Goal: Task Accomplishment & Management: Complete application form

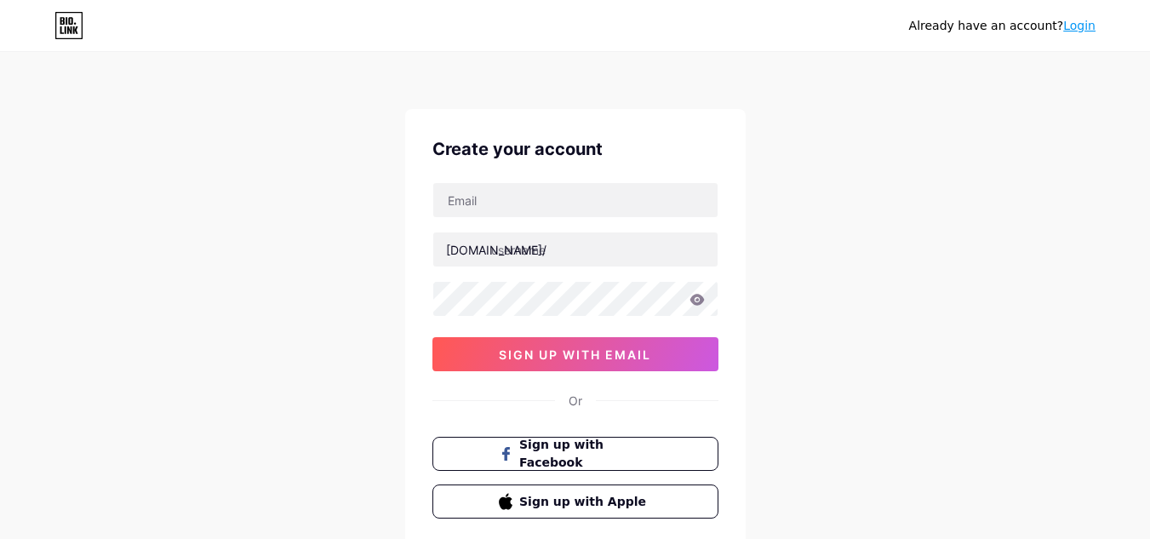
drag, startPoint x: 0, startPoint y: 0, endPoint x: 519, endPoint y: 220, distance: 564.0
click at [519, 222] on div "[DOMAIN_NAME]/ sign up with email" at bounding box center [576, 276] width 286 height 189
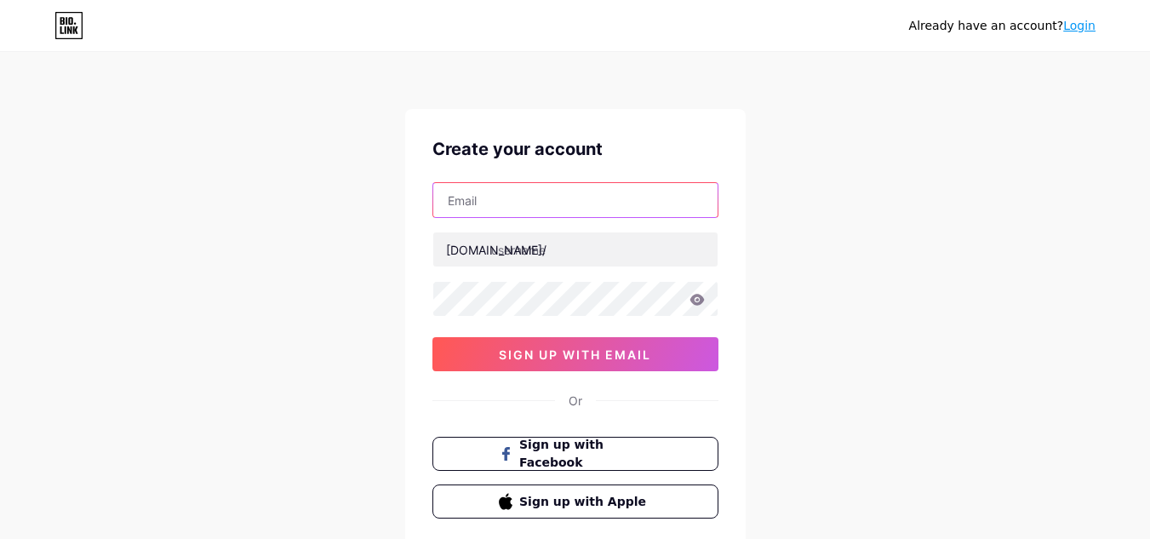
click at [519, 202] on input "text" at bounding box center [575, 200] width 284 height 34
type input "[EMAIL_ADDRESS][DOMAIN_NAME]"
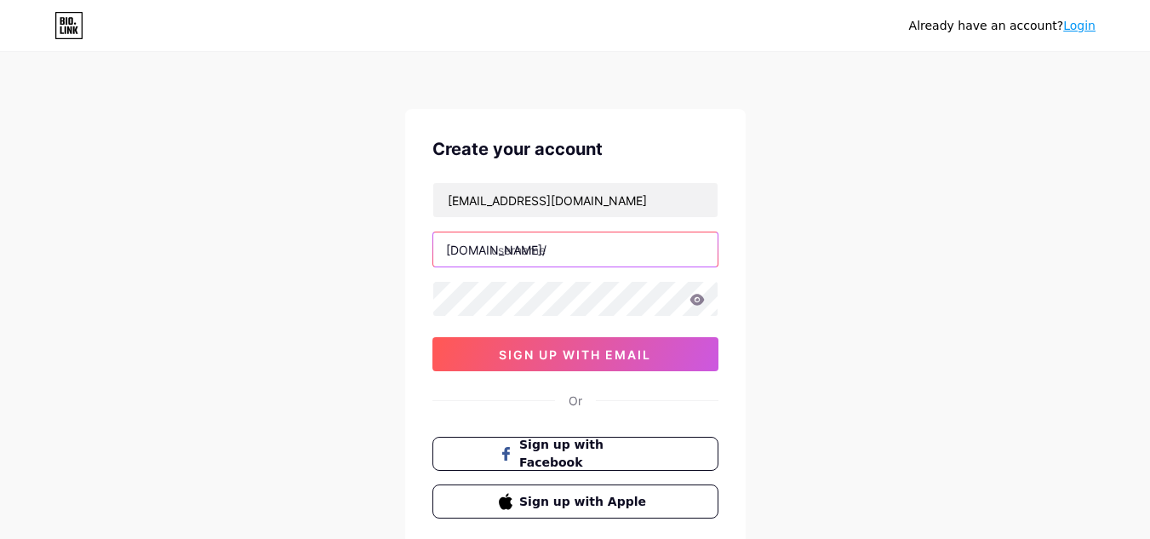
click at [561, 247] on input "text" at bounding box center [575, 249] width 284 height 34
paste input "georgiaadmission"
type input "georgiaadmission"
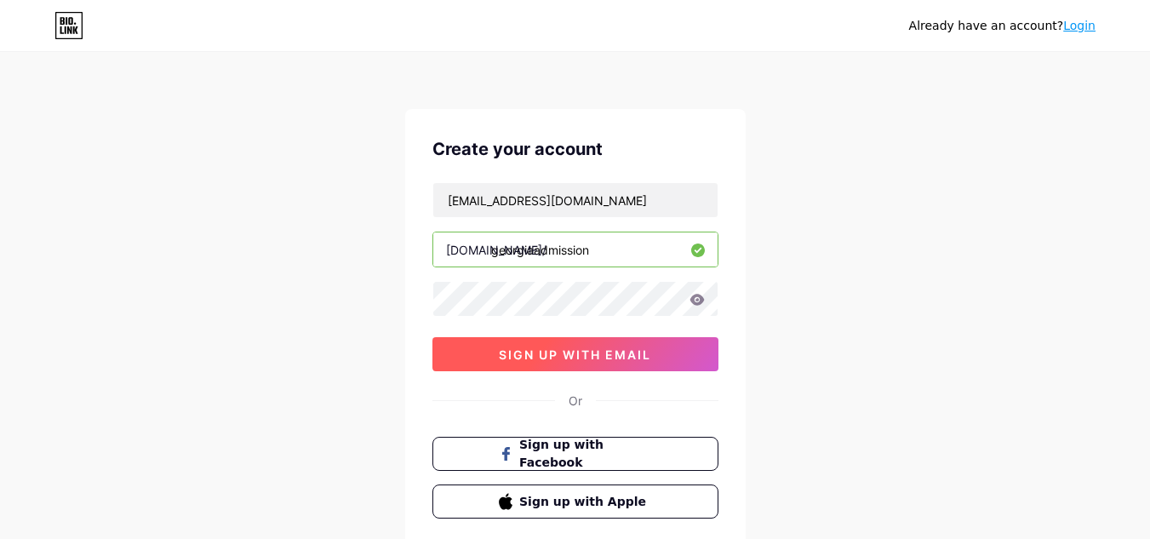
click at [597, 354] on span "sign up with email" at bounding box center [575, 354] width 152 height 14
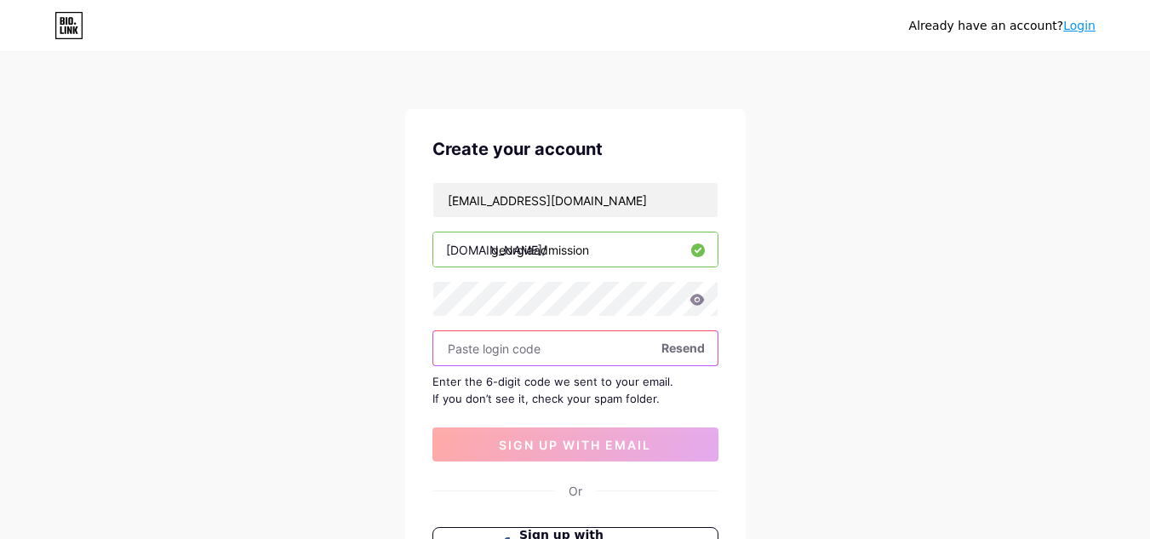
paste input "650053"
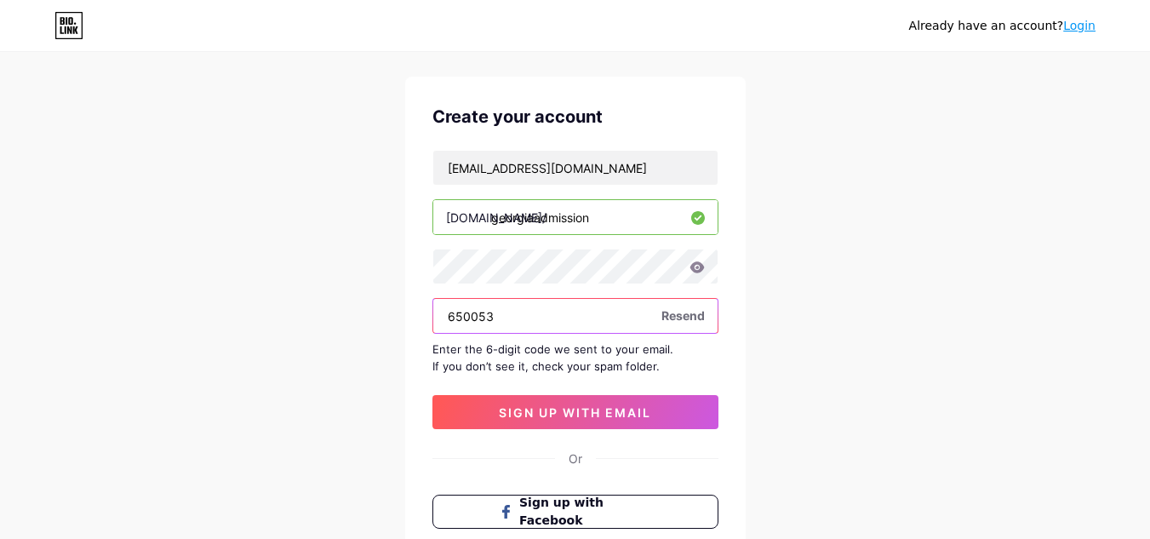
scroll to position [118, 0]
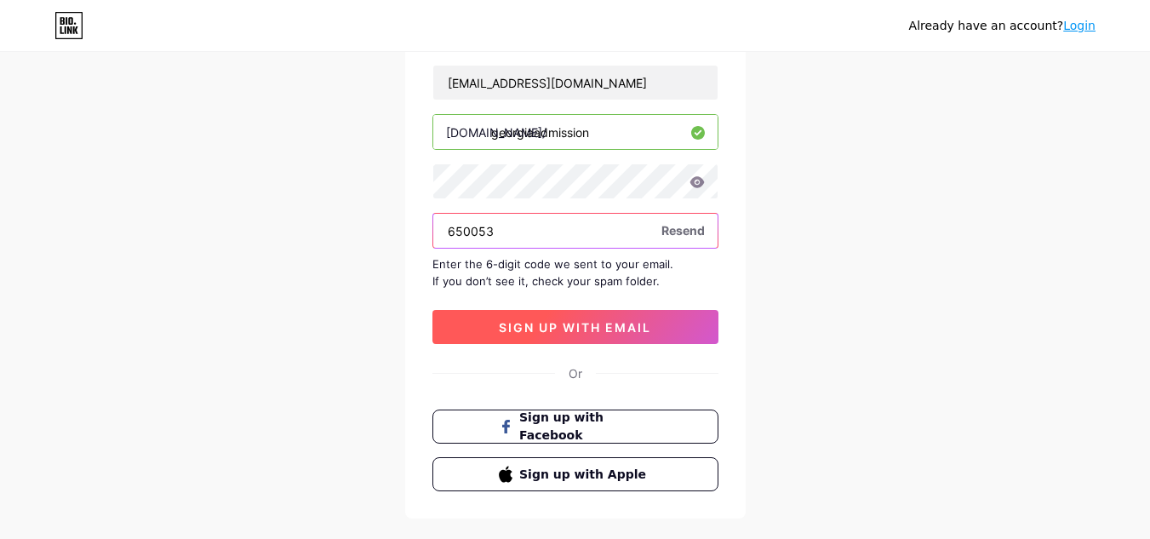
type input "650053"
click at [568, 328] on span "sign up with email" at bounding box center [575, 327] width 152 height 14
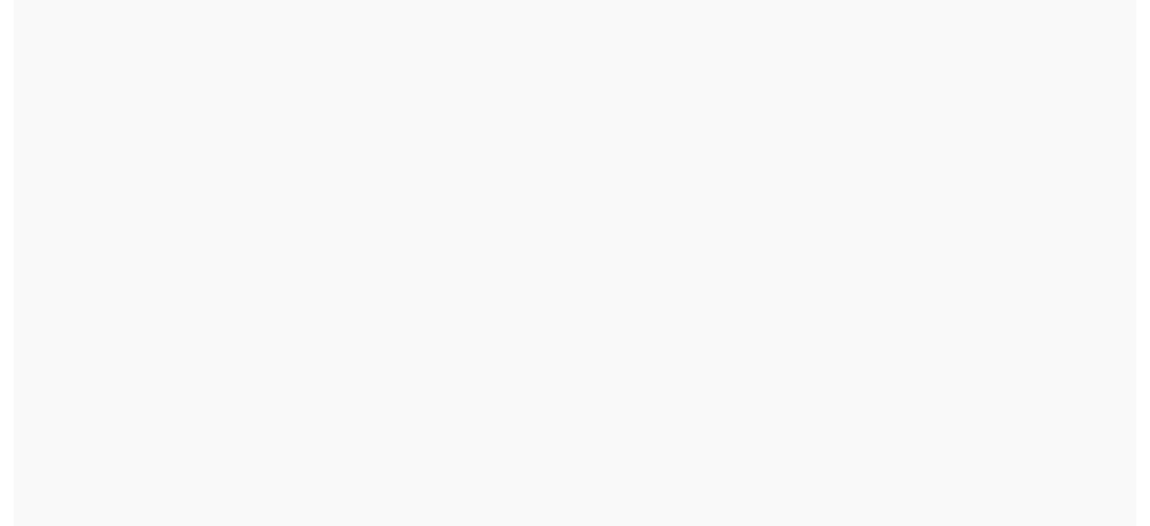
scroll to position [0, 0]
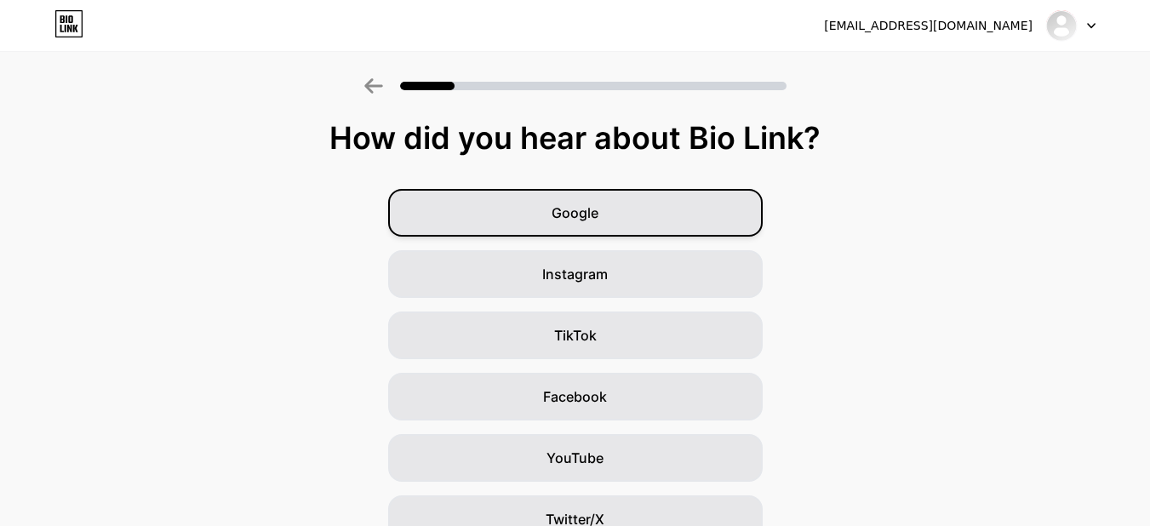
click at [560, 212] on span "Google" at bounding box center [575, 213] width 47 height 20
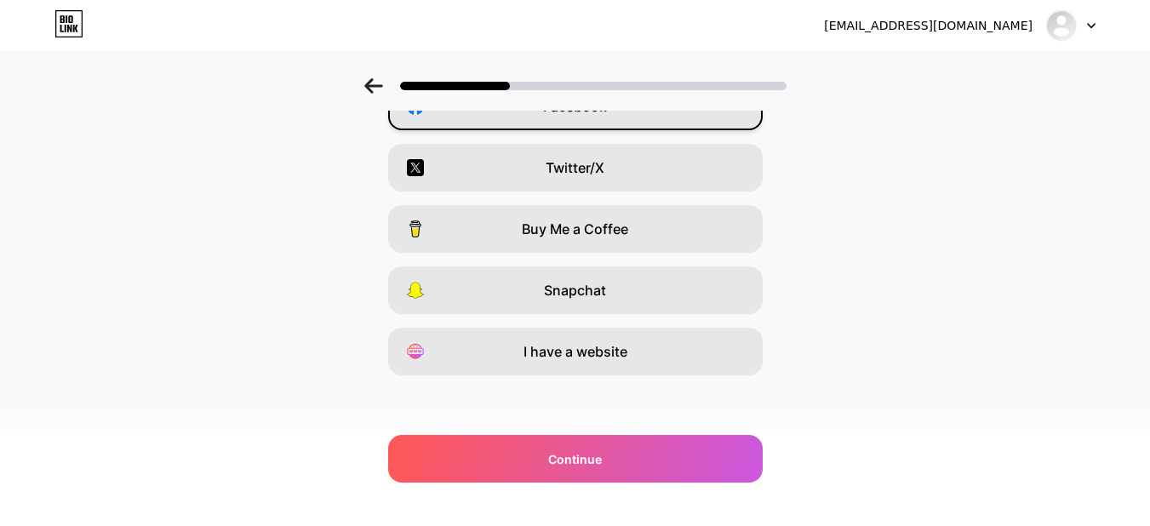
scroll to position [293, 0]
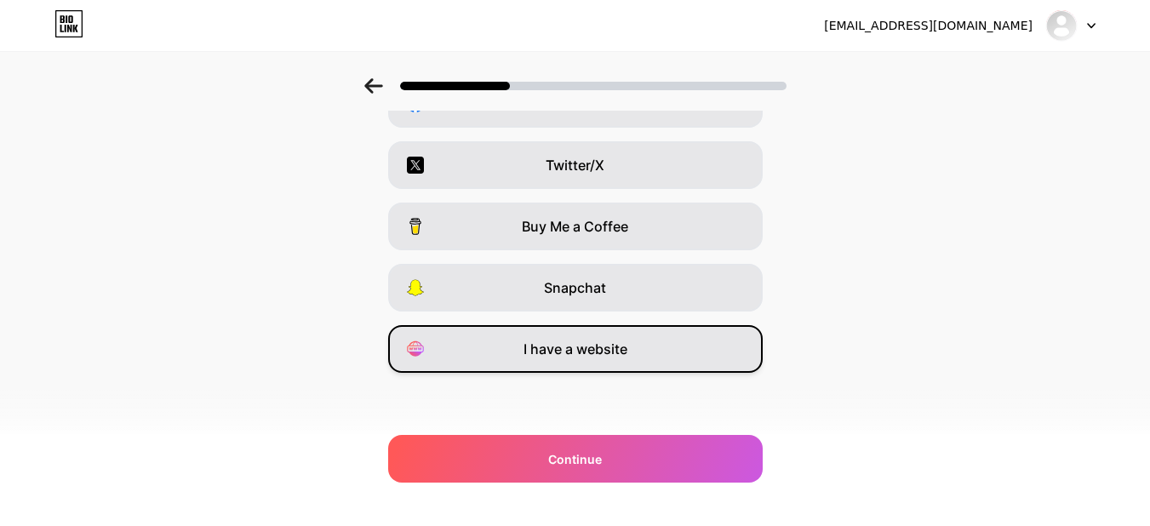
click at [572, 350] on span "I have a website" at bounding box center [576, 349] width 104 height 20
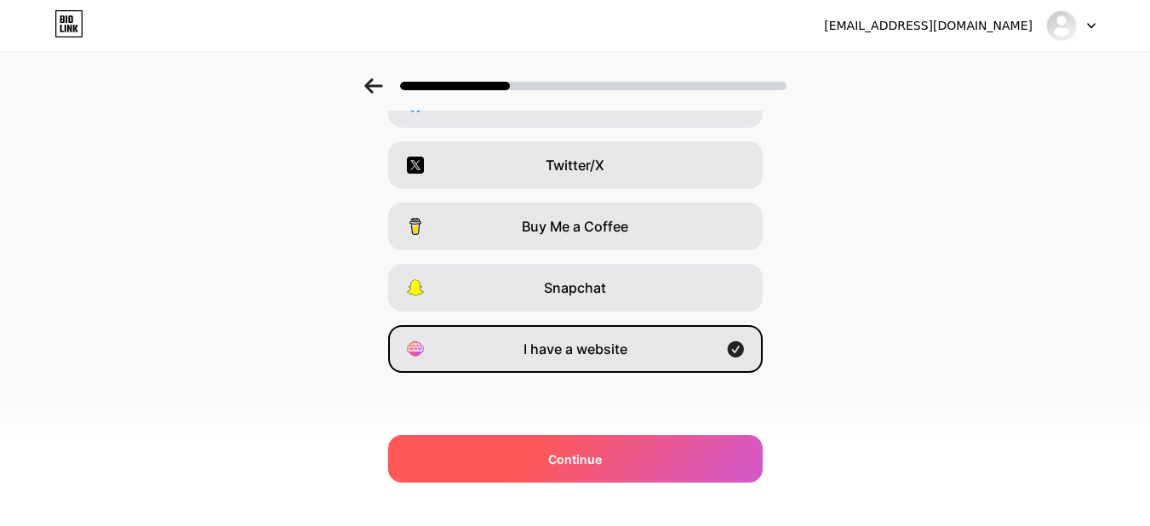
click at [556, 456] on span "Continue" at bounding box center [575, 459] width 54 height 18
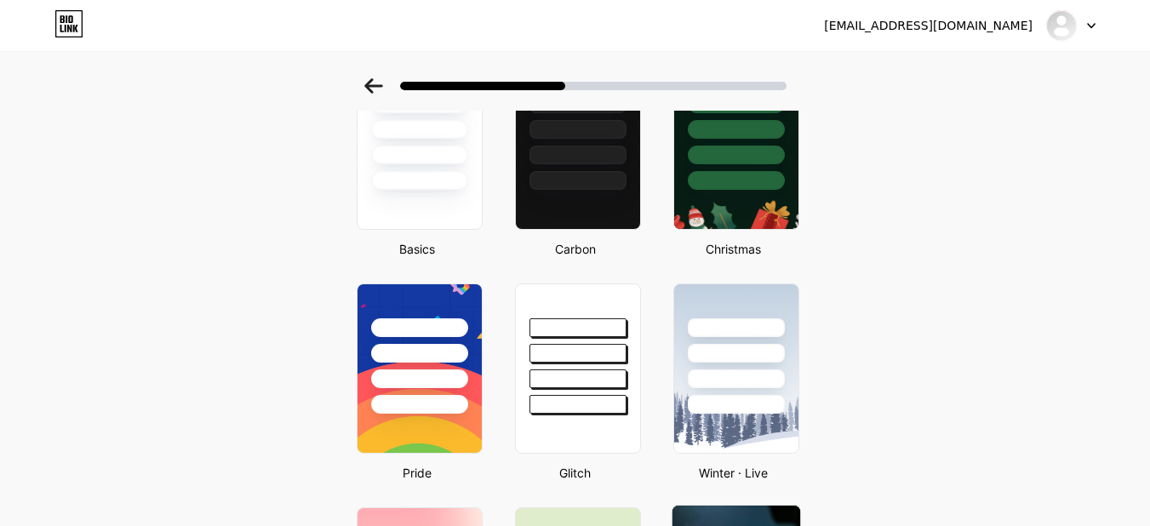
scroll to position [0, 0]
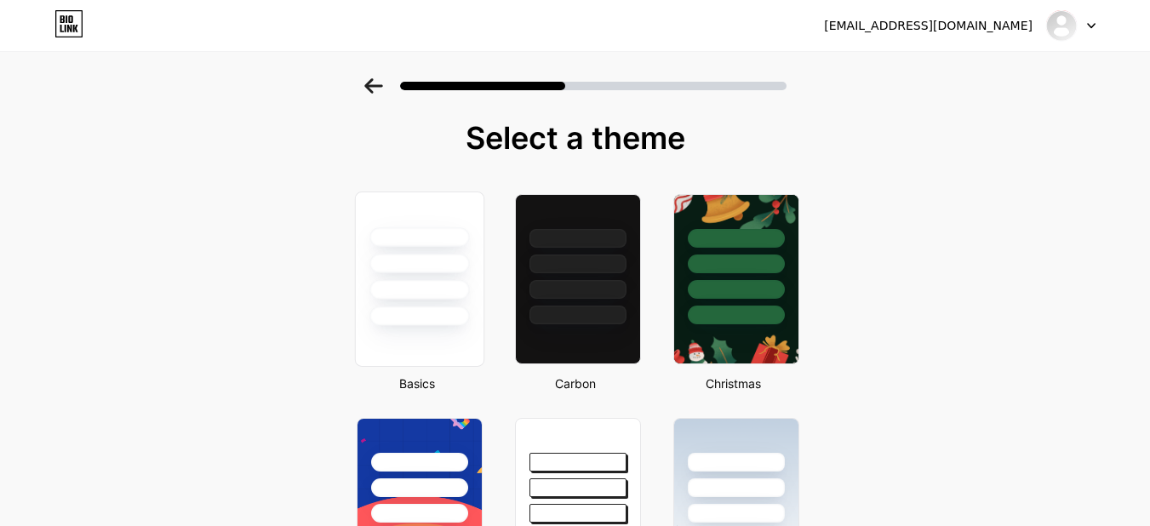
click at [484, 330] on div at bounding box center [418, 279] width 129 height 175
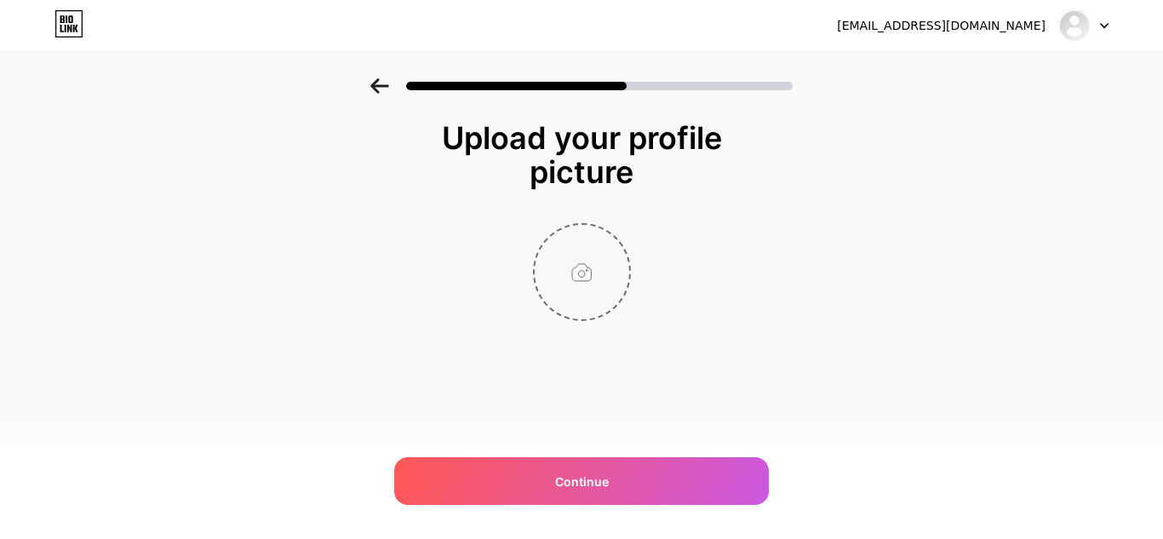
click at [613, 284] on input "file" at bounding box center [582, 272] width 95 height 95
type input "C:\fakepath\bec3b85039673d7b8a7bb4267bc6db5e.jpg"
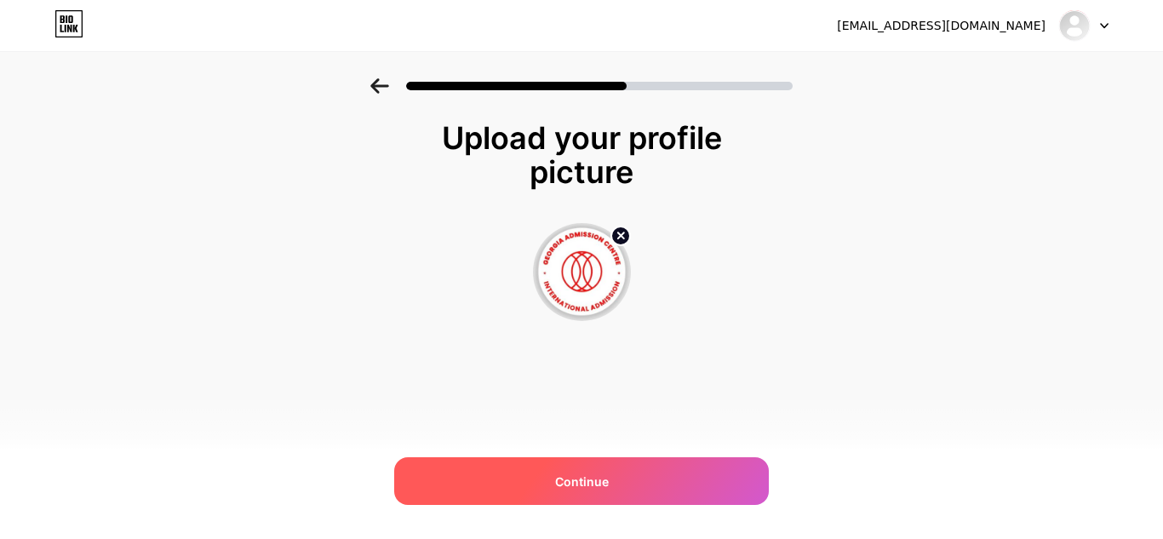
click at [669, 484] on div "Continue" at bounding box center [581, 481] width 375 height 48
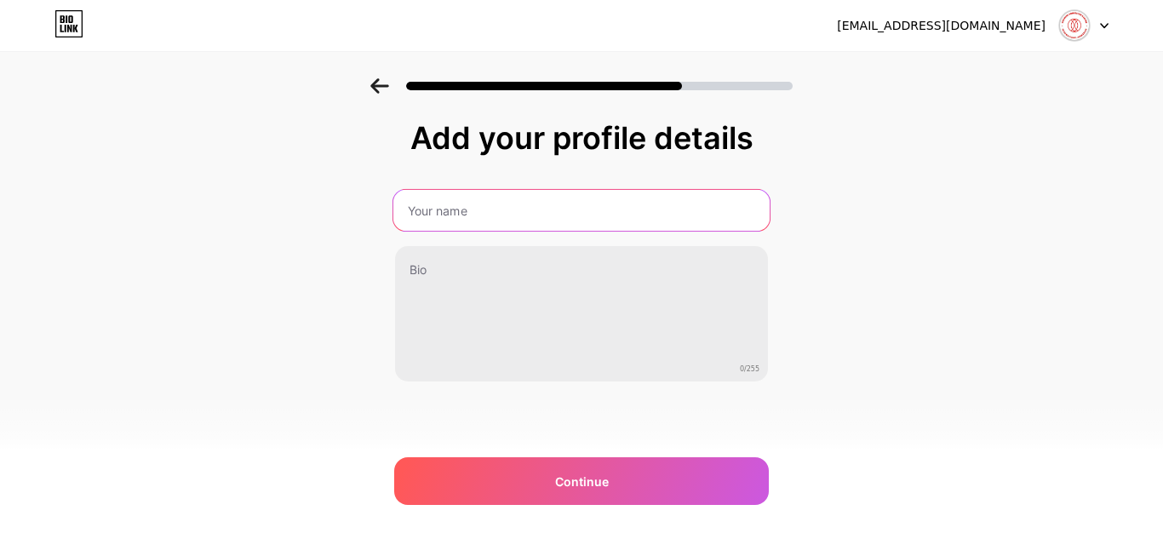
click at [444, 215] on input "text" at bounding box center [581, 210] width 376 height 41
type input "Georgia Admission Center"
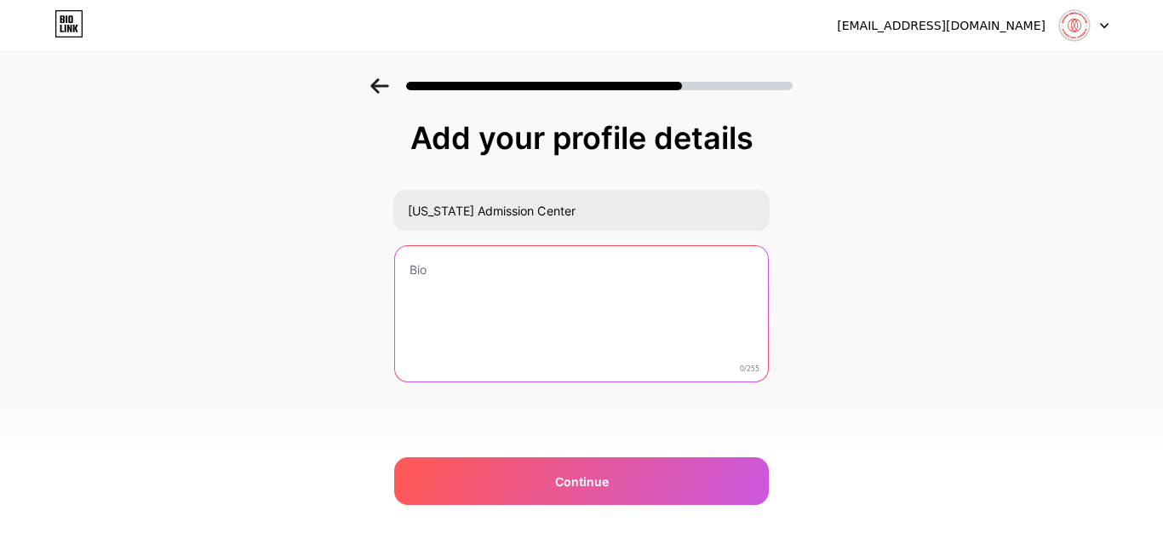
drag, startPoint x: 503, startPoint y: 283, endPoint x: 404, endPoint y: 125, distance: 185.9
click at [503, 284] on textarea at bounding box center [581, 314] width 373 height 137
paste textarea "Georgia Admission Centre assists international students in securing admission t…"
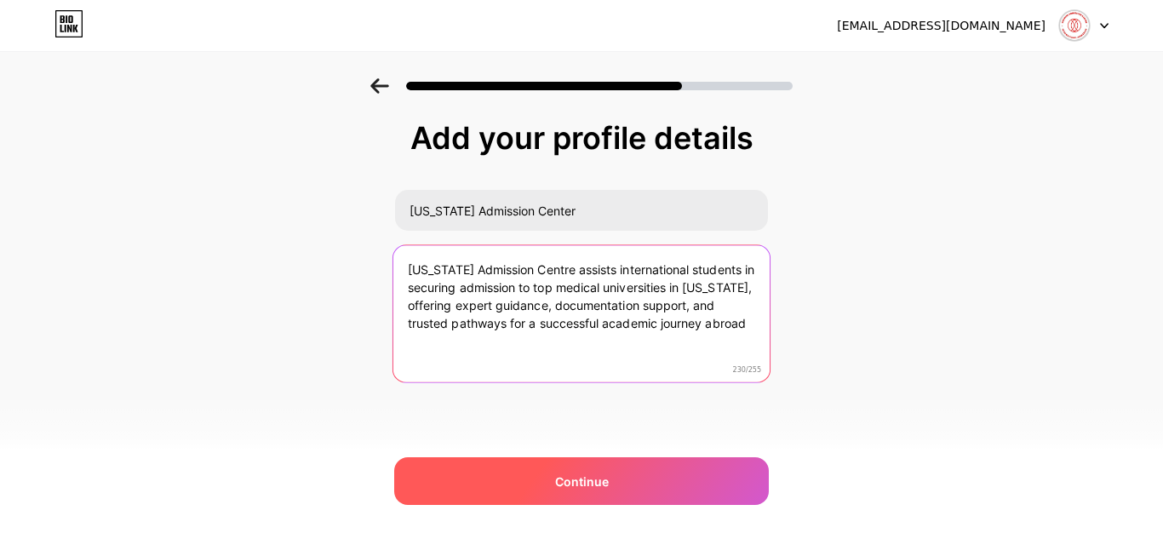
type textarea "Georgia Admission Centre assists international students in securing admission t…"
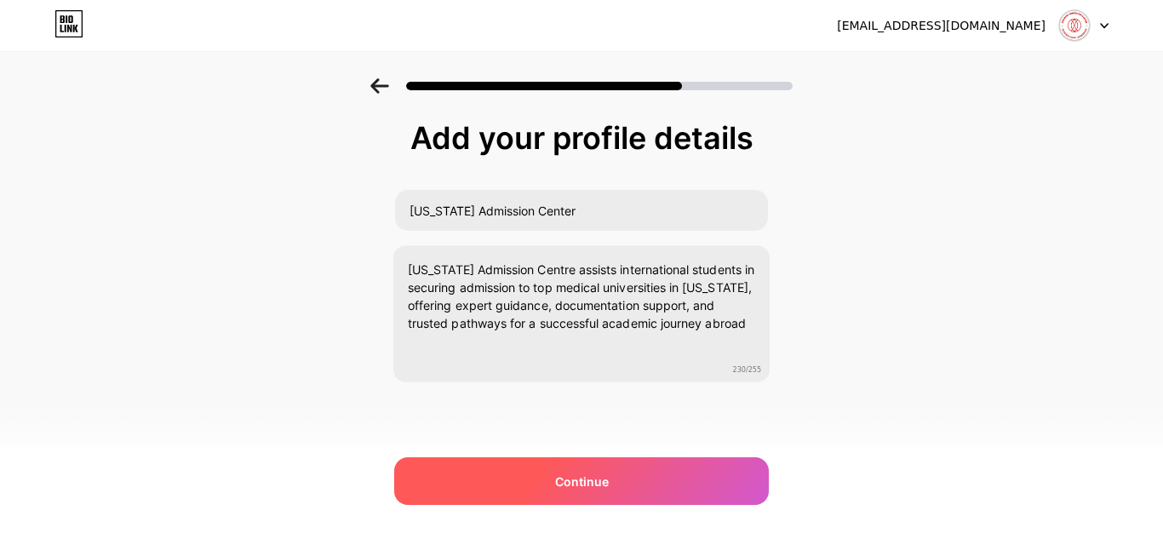
click at [577, 470] on div "Continue" at bounding box center [581, 481] width 375 height 48
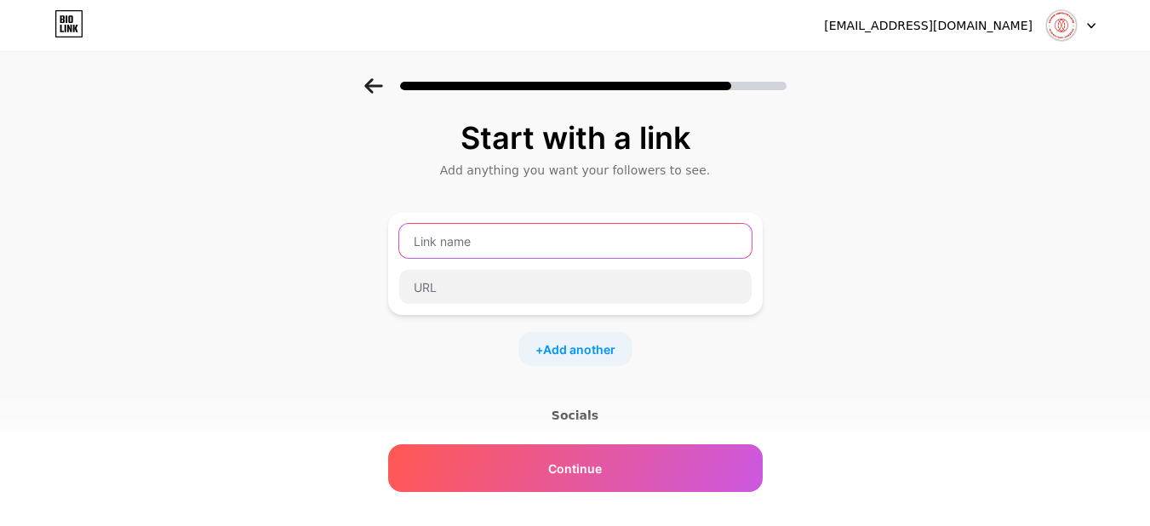
click at [570, 235] on input "text" at bounding box center [575, 241] width 353 height 34
type input "Website"
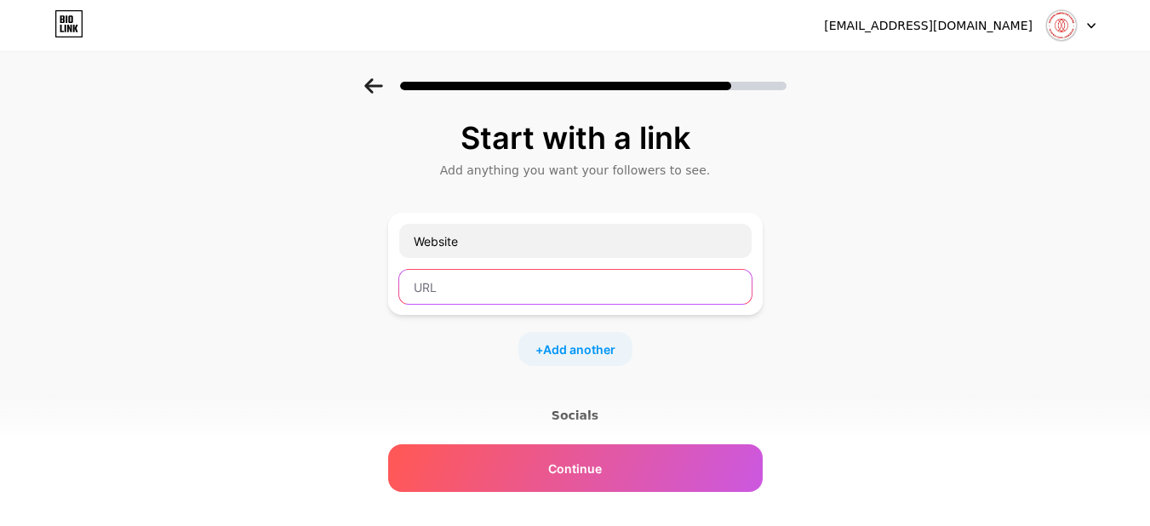
click at [508, 273] on input "text" at bounding box center [575, 287] width 353 height 34
paste input "https://georgiaadmission.com/"
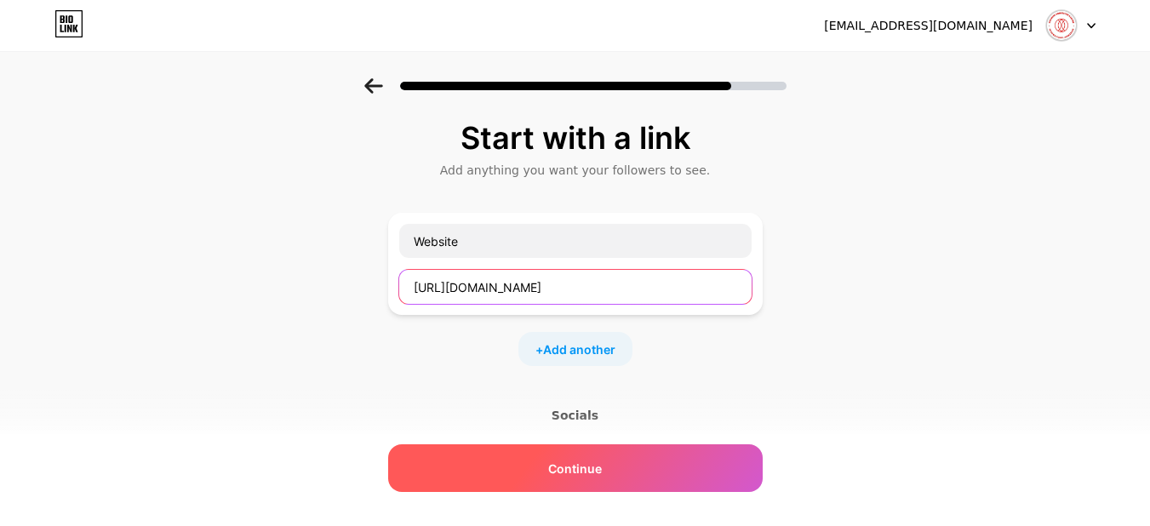
type input "https://georgiaadmission.com/"
click at [586, 470] on span "Continue" at bounding box center [575, 469] width 54 height 18
click at [580, 466] on span "Continue" at bounding box center [575, 469] width 54 height 18
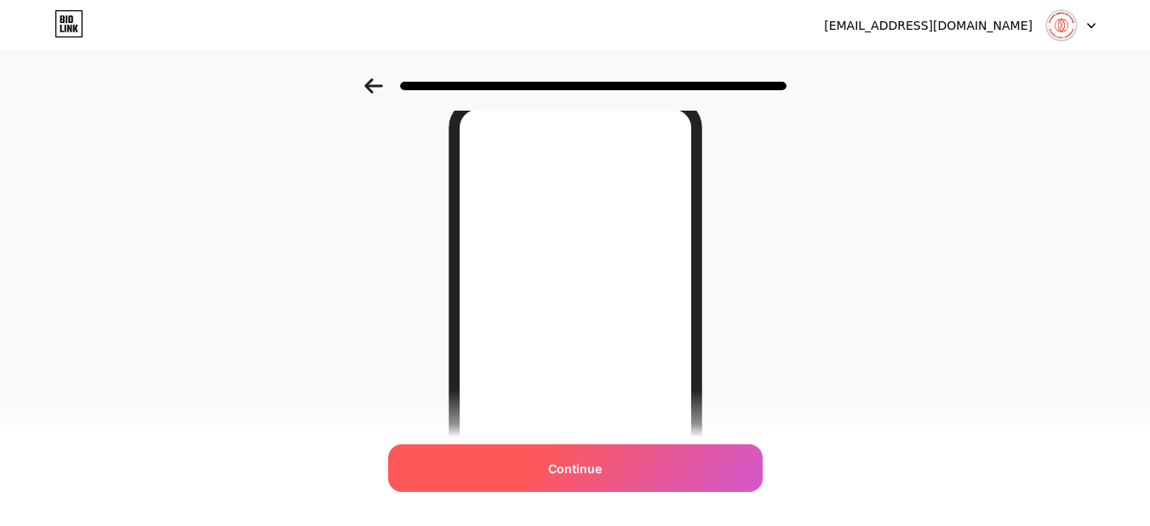
scroll to position [85, 0]
click at [665, 464] on div "Continue" at bounding box center [575, 469] width 375 height 48
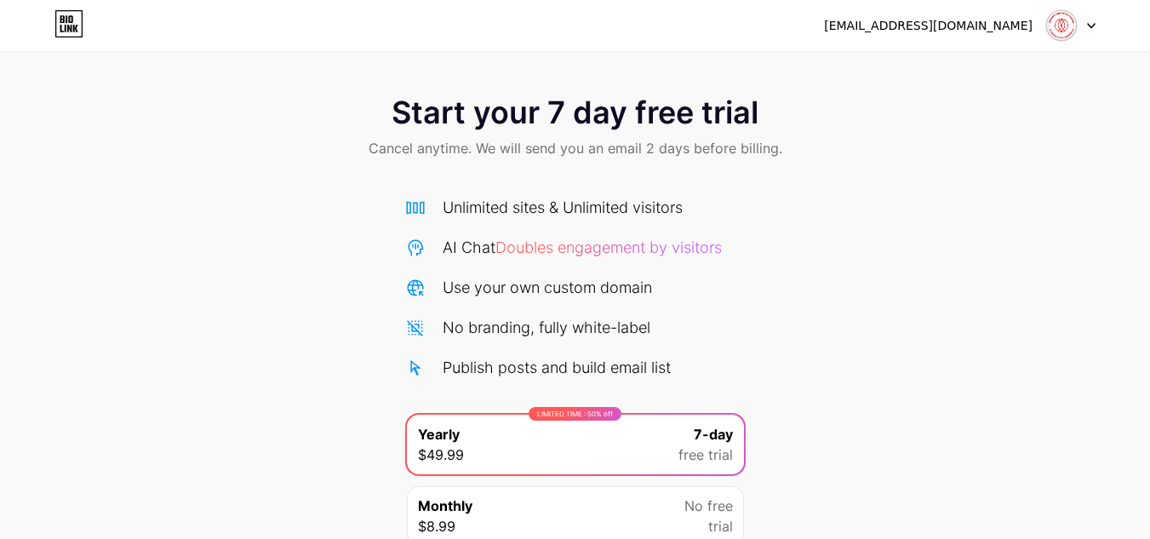
click at [1034, 30] on div "[EMAIL_ADDRESS][DOMAIN_NAME]" at bounding box center [960, 25] width 272 height 31
click at [1081, 23] on div at bounding box center [1071, 25] width 49 height 31
click at [781, 291] on div "Start your 7 day free trial Cancel anytime. We will send you an email 2 days be…" at bounding box center [575, 347] width 1150 height 539
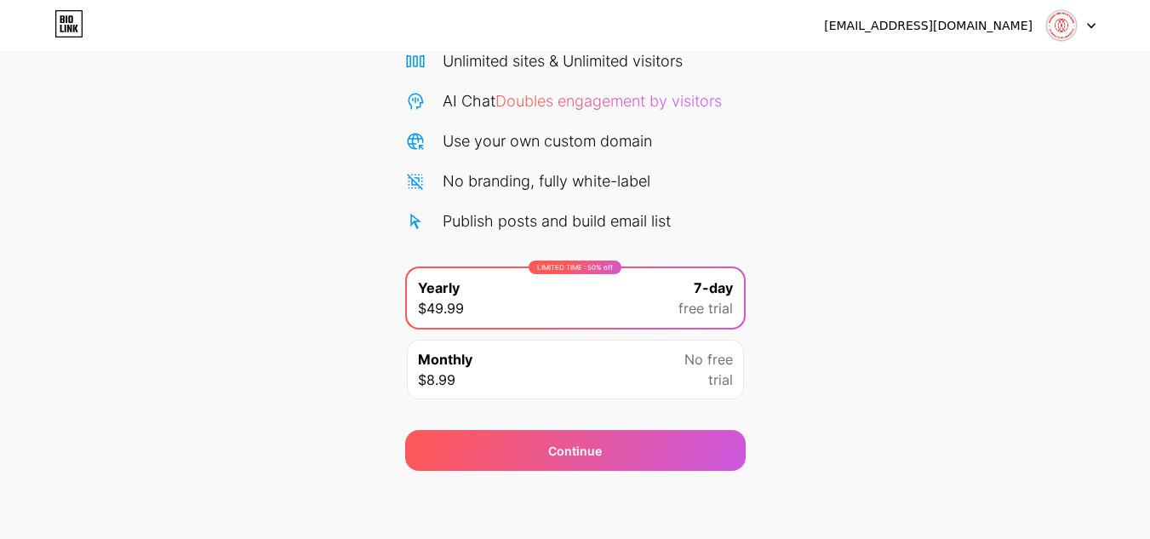
scroll to position [146, 0]
click at [66, 32] on icon at bounding box center [69, 23] width 29 height 27
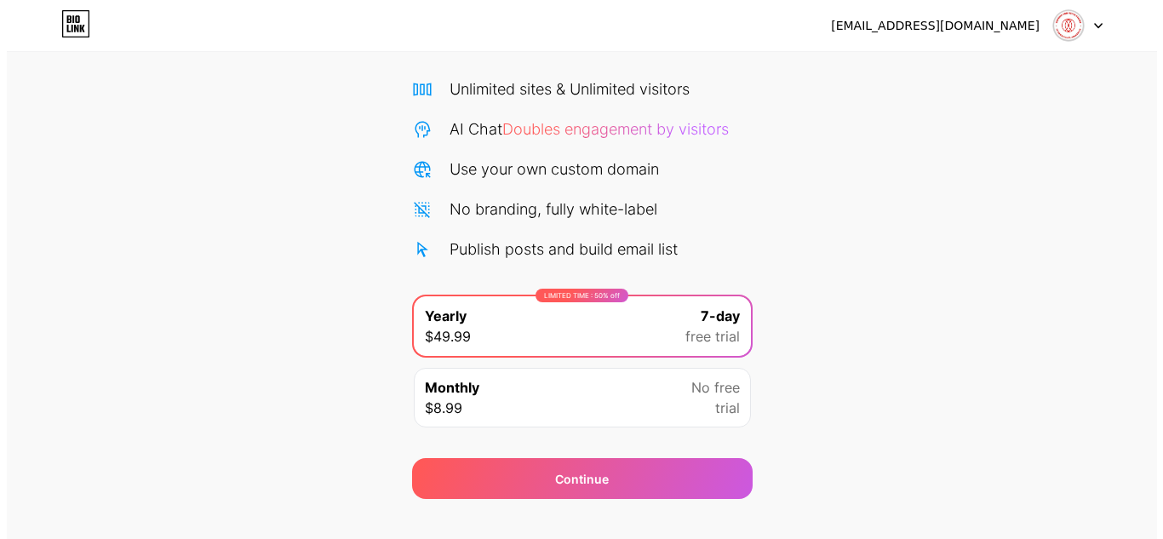
scroll to position [146, 0]
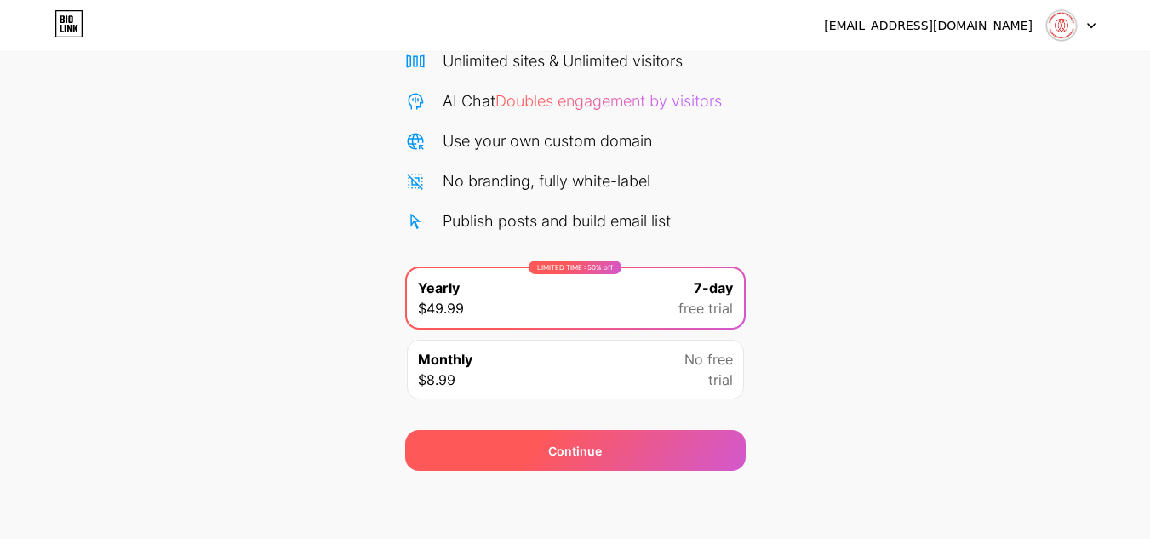
click at [566, 449] on span "Continue" at bounding box center [575, 451] width 54 height 18
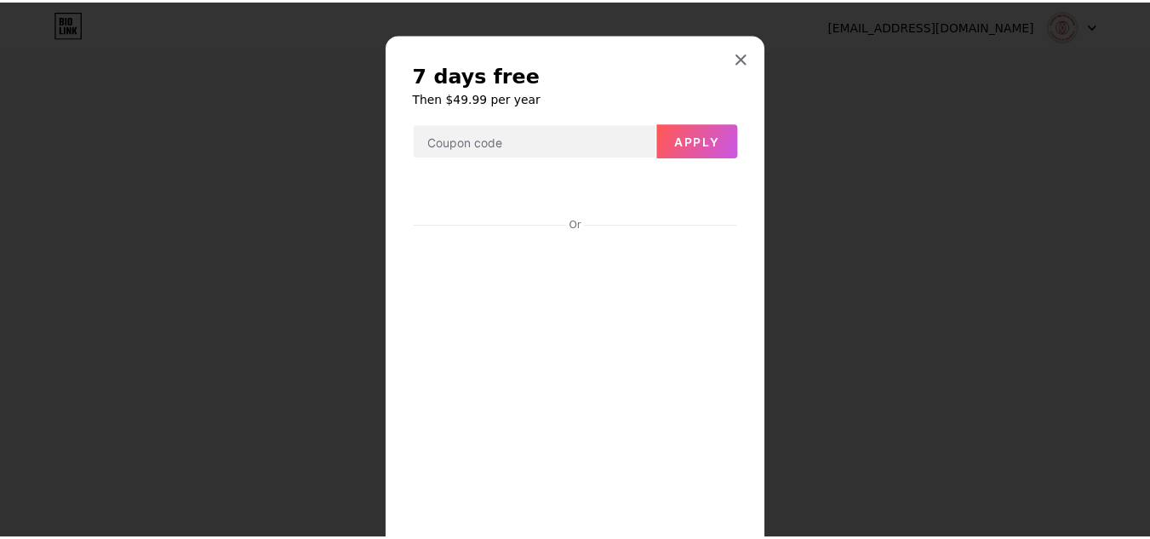
scroll to position [0, 0]
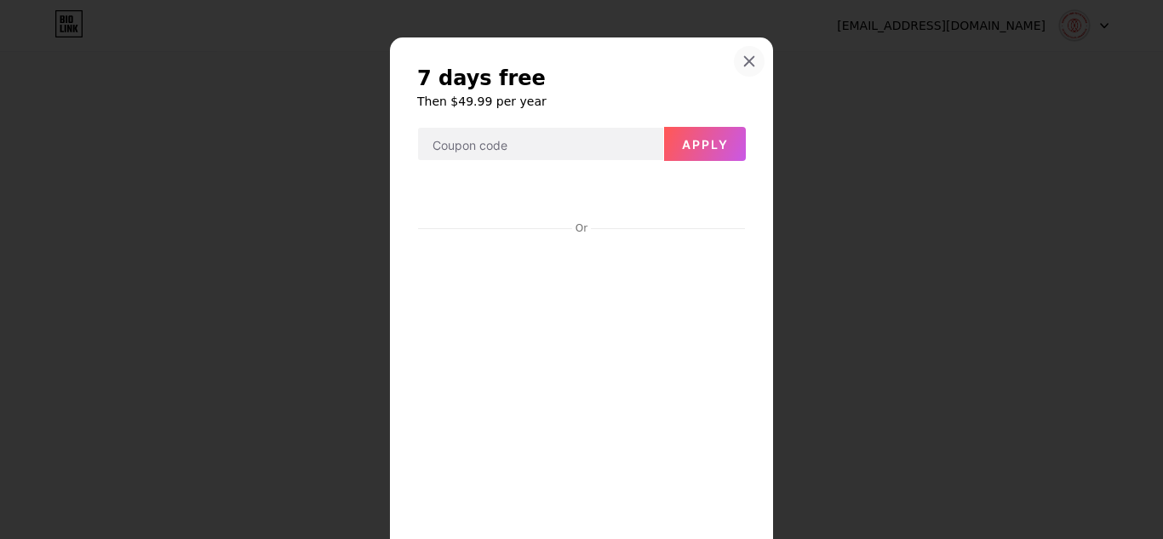
click at [743, 65] on icon at bounding box center [750, 62] width 14 height 14
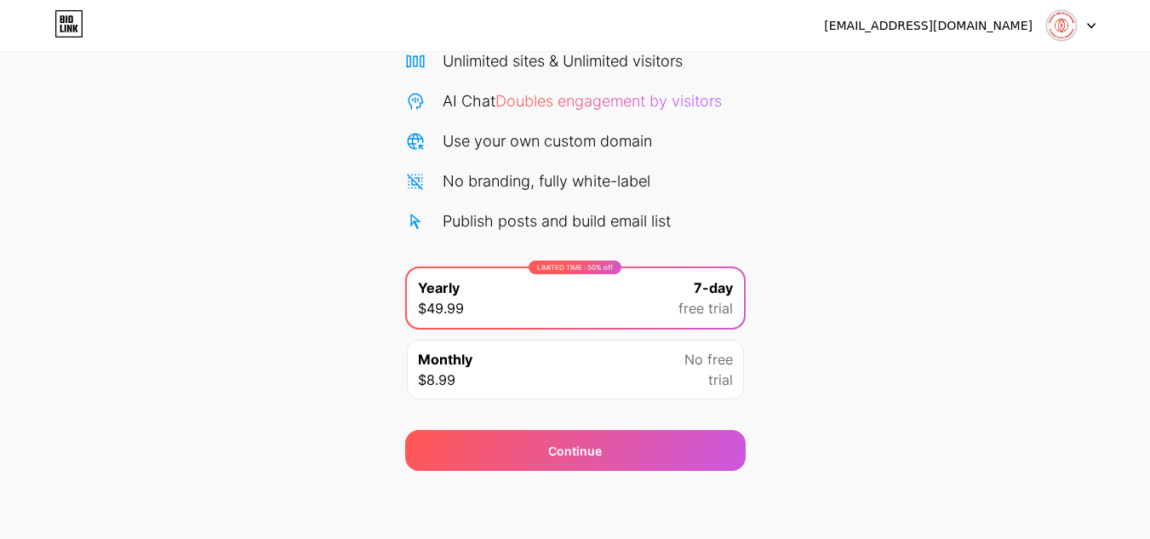
click at [79, 8] on div "usainb969@gmail.com Logout" at bounding box center [575, 25] width 1150 height 51
drag, startPoint x: 78, startPoint y: 9, endPoint x: 72, endPoint y: 33, distance: 24.8
click at [78, 13] on div "usainb969@gmail.com Logout" at bounding box center [575, 25] width 1150 height 51
click at [72, 33] on icon at bounding box center [69, 23] width 29 height 27
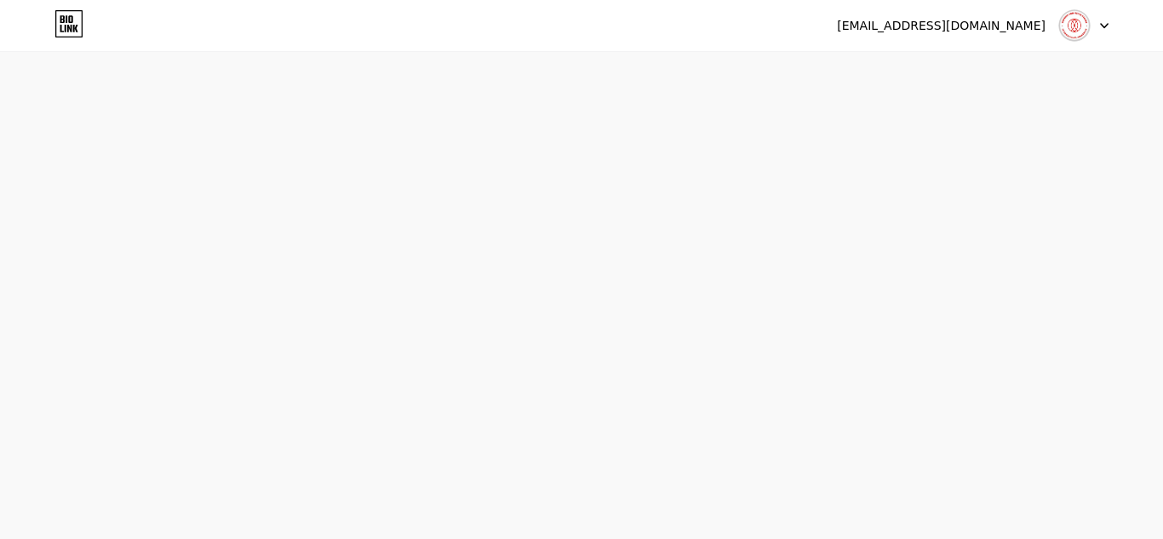
click at [1077, 31] on img at bounding box center [1075, 25] width 32 height 32
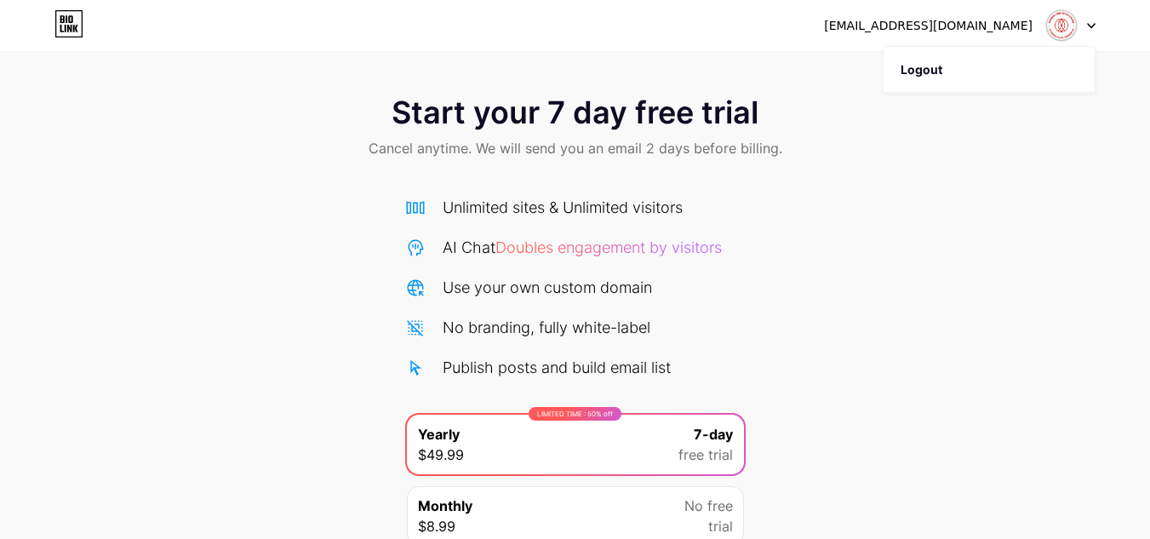
click at [1092, 25] on icon at bounding box center [1091, 26] width 9 height 6
click at [1092, 24] on icon at bounding box center [1091, 26] width 9 height 6
drag, startPoint x: 544, startPoint y: 163, endPoint x: 546, endPoint y: 138, distance: 24.8
click at [544, 151] on div "Start your 7 day free trial Cancel anytime. We will send you an email 2 days be…" at bounding box center [575, 128] width 1150 height 100
click at [546, 138] on span "Cancel anytime. We will send you an email 2 days before billing." at bounding box center [576, 148] width 414 height 20
